Goal: Task Accomplishment & Management: Manage account settings

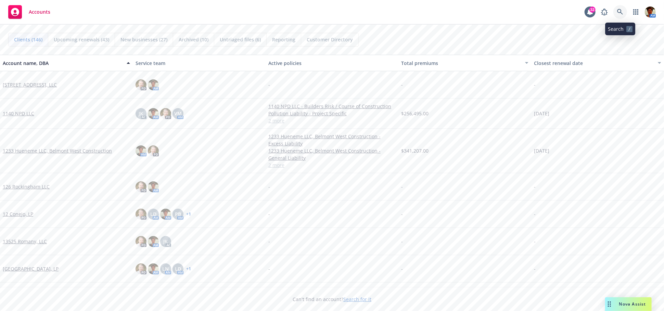
click at [619, 13] on icon at bounding box center [620, 12] width 6 height 6
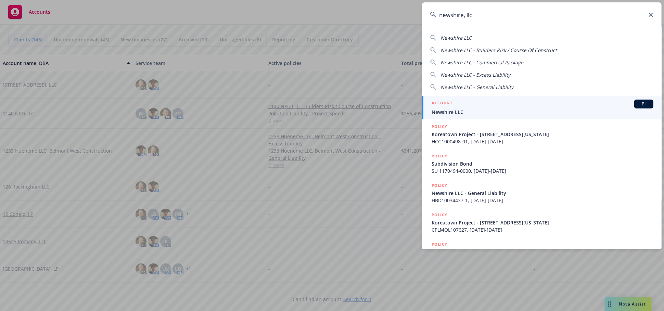
type input "newshire, llc"
click at [468, 109] on span "Newshire LLC" at bounding box center [542, 111] width 222 height 7
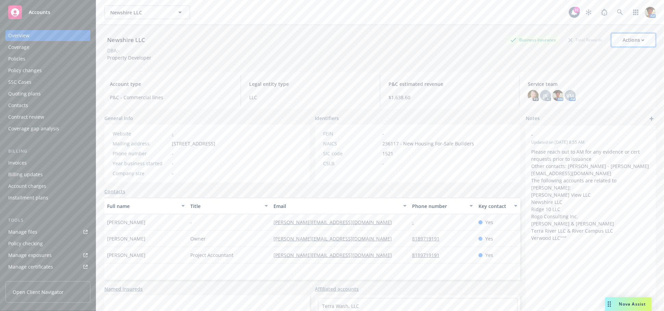
click at [628, 40] on div "Actions" at bounding box center [633, 40] width 22 height 13
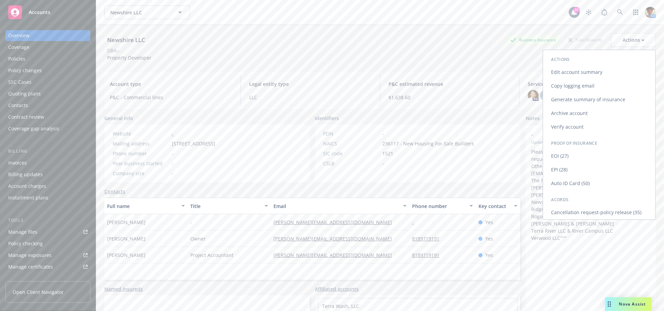
click at [589, 83] on link "Copy logging email" at bounding box center [599, 86] width 112 height 14
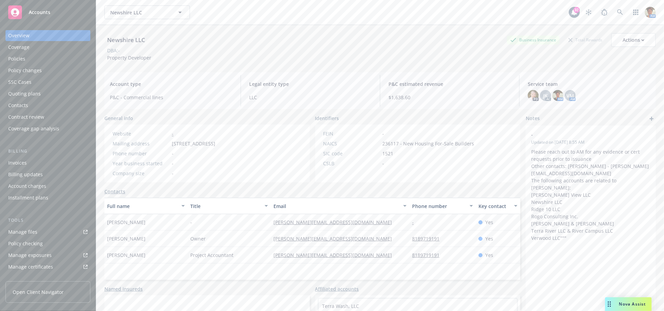
click at [37, 231] on link "Manage files" at bounding box center [47, 231] width 85 height 11
click at [638, 42] on div "Actions" at bounding box center [644, 40] width 22 height 13
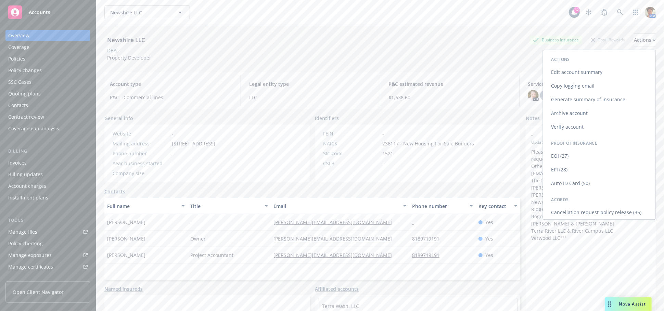
click at [572, 88] on link "Copy logging email" at bounding box center [599, 86] width 112 height 14
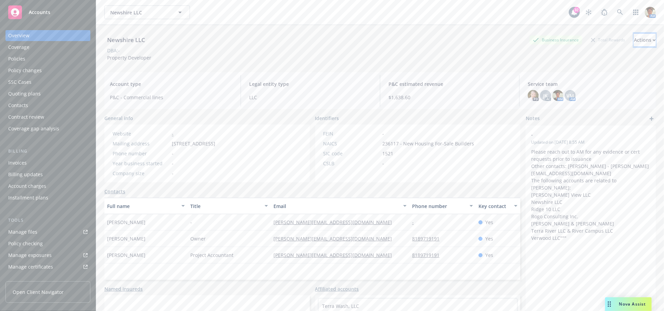
click at [633, 38] on div "Actions" at bounding box center [644, 40] width 22 height 13
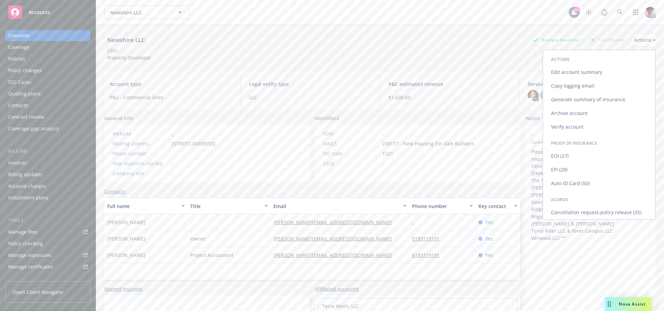
click at [590, 86] on link "Copy logging email" at bounding box center [599, 86] width 112 height 14
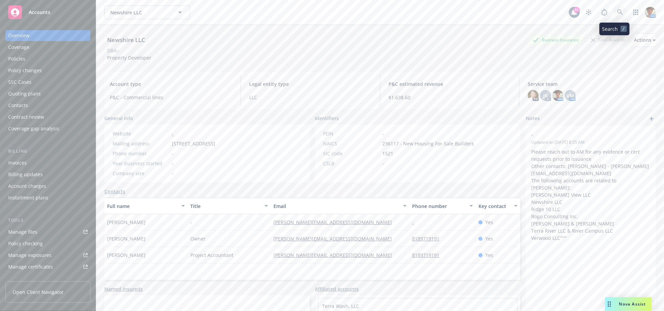
drag, startPoint x: 611, startPoint y: 14, endPoint x: 611, endPoint y: 18, distance: 4.4
click at [613, 18] on span at bounding box center [620, 12] width 14 height 14
click at [613, 11] on link at bounding box center [620, 12] width 14 height 14
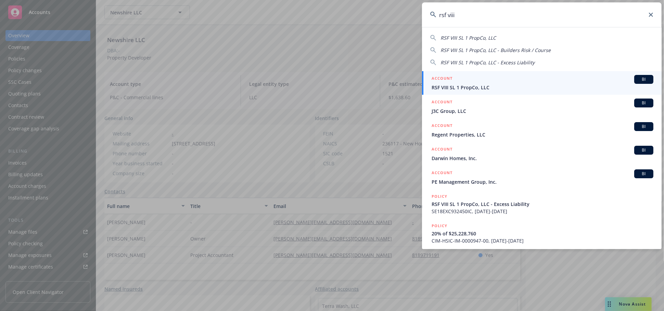
type input "rsf viii"
click at [500, 79] on div "ACCOUNT BI" at bounding box center [542, 79] width 222 height 9
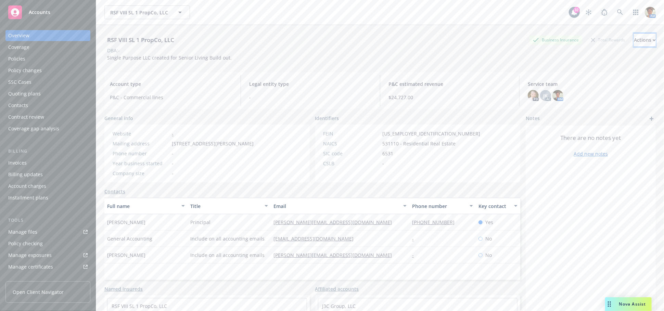
click at [633, 40] on div "Actions" at bounding box center [644, 40] width 22 height 13
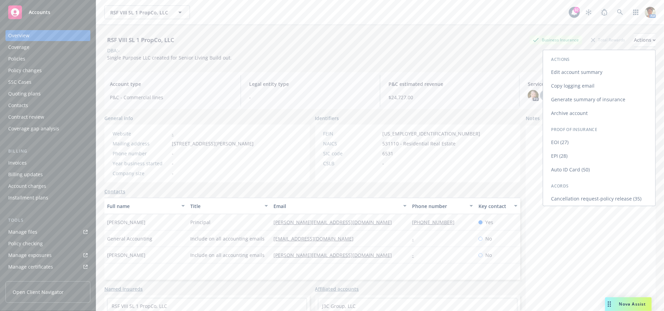
click at [560, 85] on link "Copy logging email" at bounding box center [599, 86] width 112 height 14
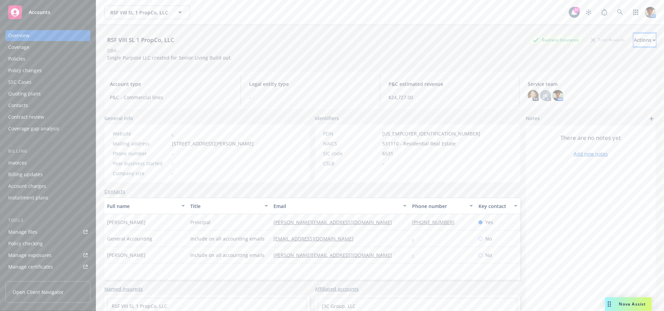
click at [633, 39] on div "Actions" at bounding box center [644, 40] width 22 height 13
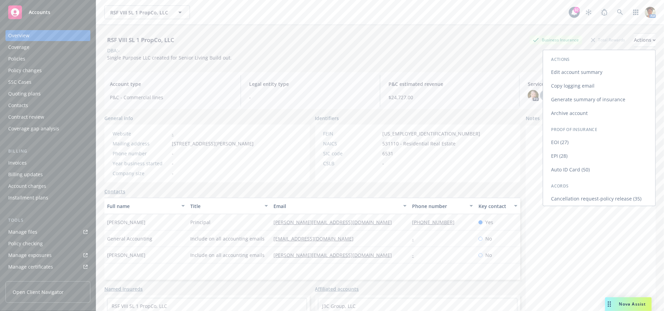
click at [568, 86] on link "Copy logging email" at bounding box center [599, 86] width 112 height 14
